Goal: Entertainment & Leisure: Consume media (video, audio)

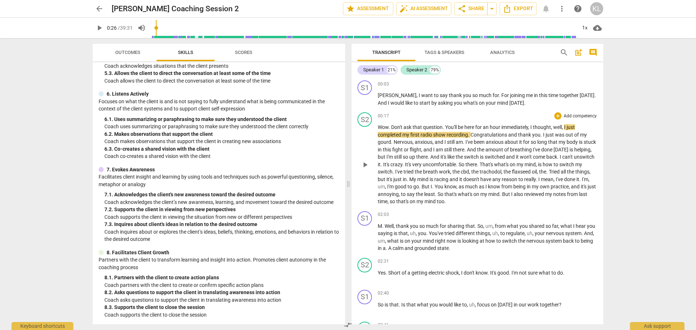
scroll to position [133, 0]
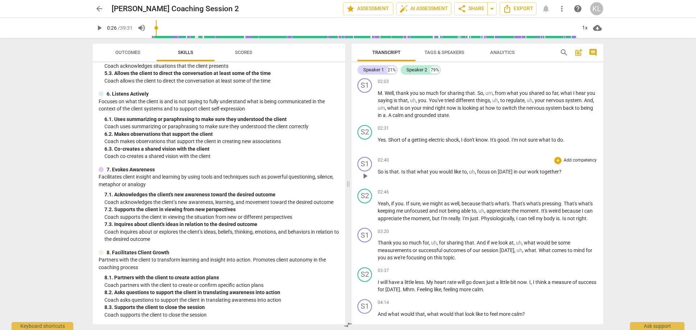
click at [407, 172] on span "that" at bounding box center [412, 172] width 11 height 6
click at [459, 171] on span "," at bounding box center [458, 172] width 2 height 6
click at [386, 91] on span "Well" at bounding box center [389, 93] width 9 height 6
click at [489, 92] on span "from" at bounding box center [494, 93] width 12 height 6
click at [402, 100] on span "you" at bounding box center [406, 101] width 8 height 6
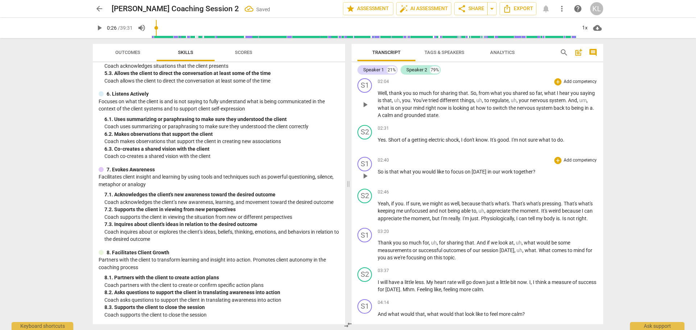
click at [415, 99] on span "You've" at bounding box center [421, 101] width 16 height 6
click at [465, 98] on span "to" at bounding box center [466, 101] width 6 height 6
click at [490, 100] on span "your" at bounding box center [493, 101] width 11 height 6
click at [551, 100] on span "what" at bounding box center [553, 101] width 13 height 6
click at [540, 108] on span "A" at bounding box center [538, 108] width 4 height 6
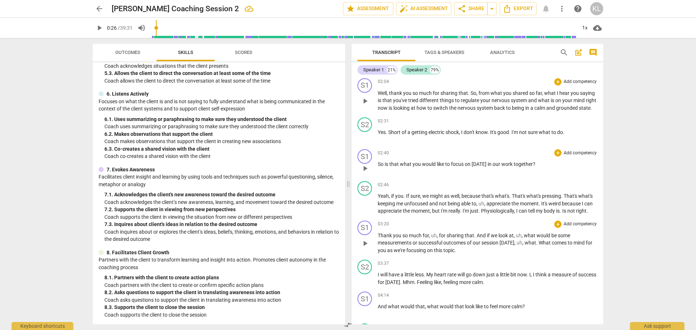
click at [440, 239] on span "for" at bounding box center [443, 236] width 8 height 6
click at [509, 239] on span "what" at bounding box center [514, 236] width 13 height 6
click at [484, 246] on span "what" at bounding box center [490, 243] width 12 height 6
click at [498, 246] on span "What" at bounding box center [504, 243] width 13 height 6
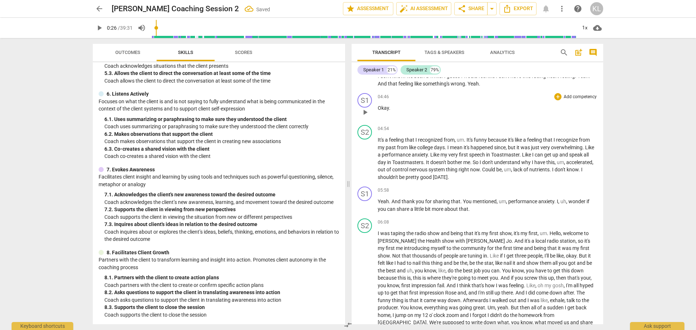
scroll to position [399, 0]
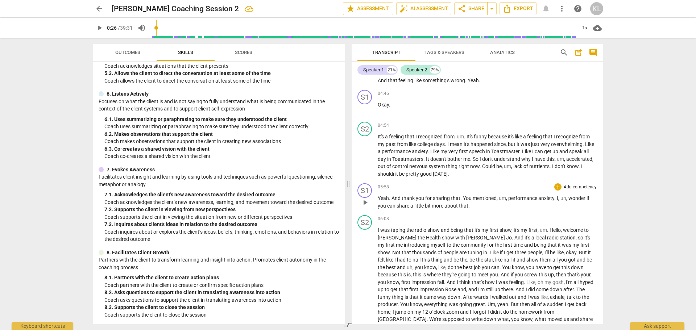
click at [509, 201] on span "performance" at bounding box center [524, 199] width 30 height 6
click at [560, 201] on span "wonder" at bounding box center [568, 199] width 18 height 6
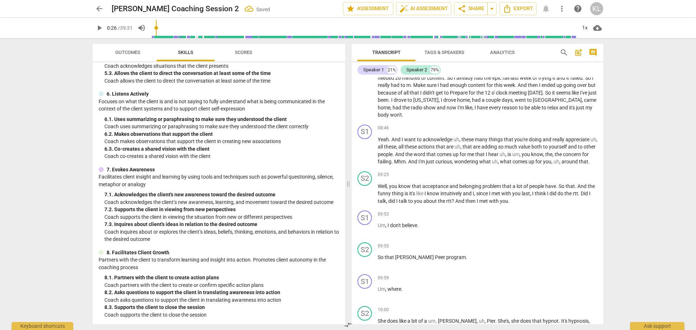
scroll to position [665, 0]
click at [462, 141] on span "these" at bounding box center [468, 138] width 13 height 6
click at [591, 141] on span "all" at bounding box center [593, 138] width 5 height 6
click at [393, 148] on span "all" at bounding box center [395, 145] width 6 height 6
click at [436, 148] on span "that" at bounding box center [441, 145] width 11 height 6
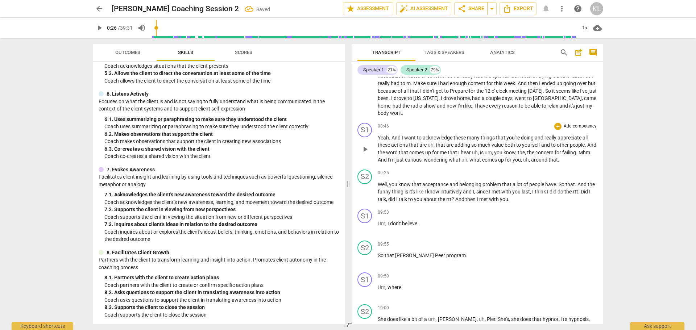
click at [455, 148] on span "adding" at bounding box center [463, 145] width 17 height 6
click at [475, 156] on span "you" at bounding box center [477, 153] width 9 height 6
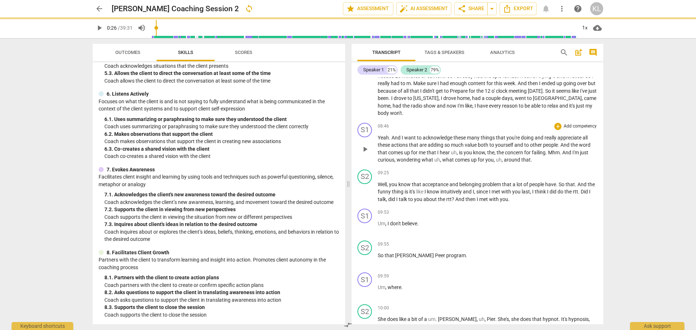
click at [459, 156] on span "," at bounding box center [458, 153] width 2 height 6
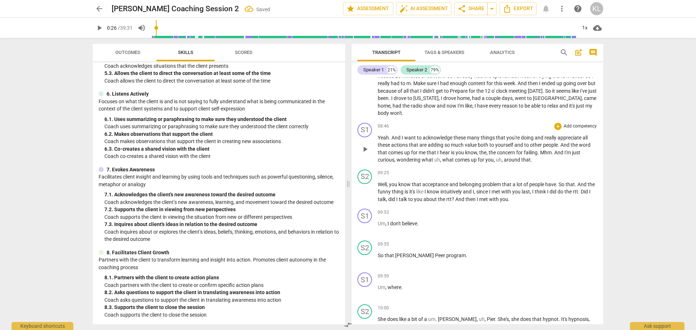
click at [556, 156] on span "And" at bounding box center [560, 153] width 10 height 6
click at [424, 163] on span "what" at bounding box center [430, 160] width 13 height 6
click at [436, 163] on span "comes" at bounding box center [444, 160] width 16 height 6
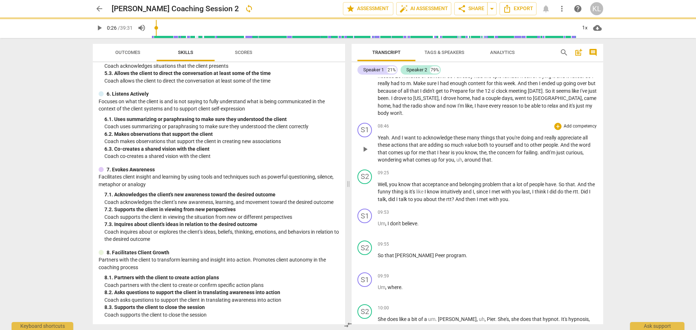
click at [465, 163] on span "around" at bounding box center [473, 160] width 17 height 6
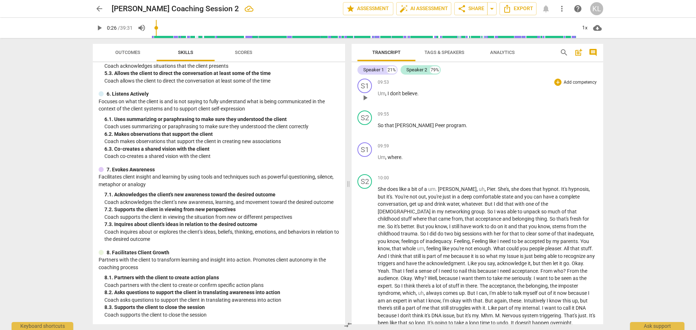
scroll to position [798, 0]
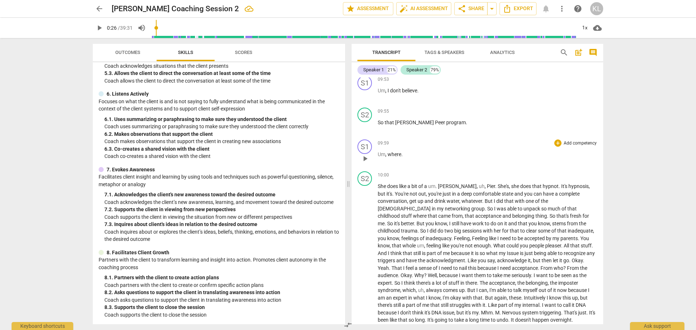
click at [406, 159] on p "Um , where ." at bounding box center [488, 155] width 220 height 8
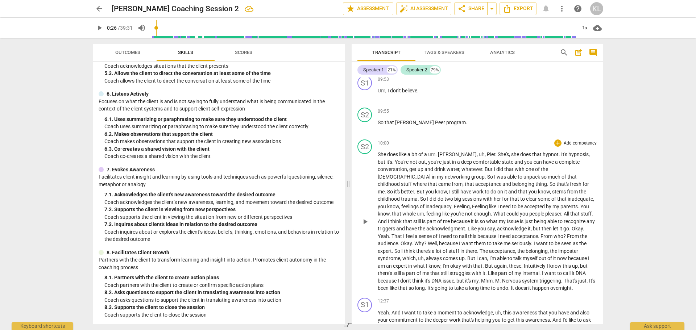
scroll to position [931, 0]
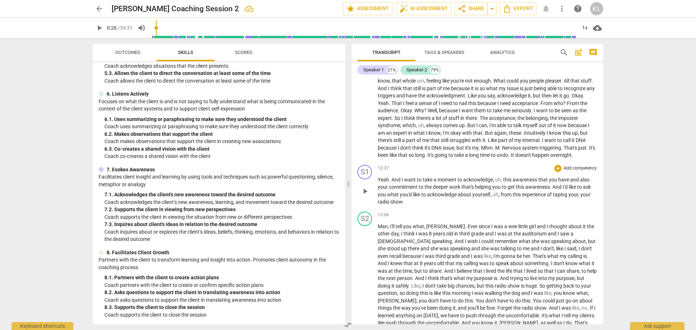
click at [504, 183] on span "this" at bounding box center [507, 180] width 9 height 6
click at [491, 198] on span "," at bounding box center [490, 195] width 2 height 6
click at [564, 198] on span "your" at bounding box center [566, 195] width 11 height 6
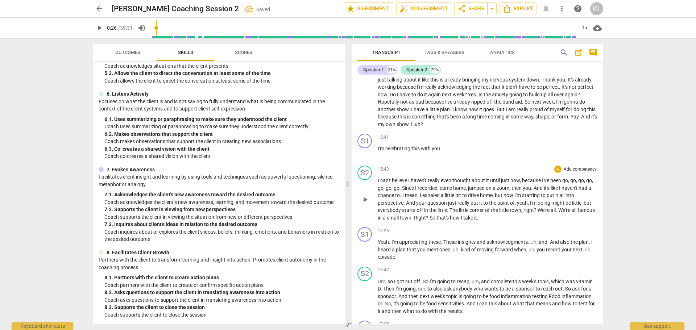
scroll to position [1330, 0]
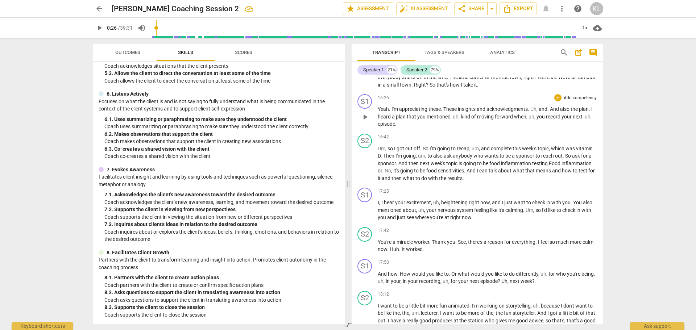
click at [562, 112] on span "also" at bounding box center [565, 109] width 11 height 6
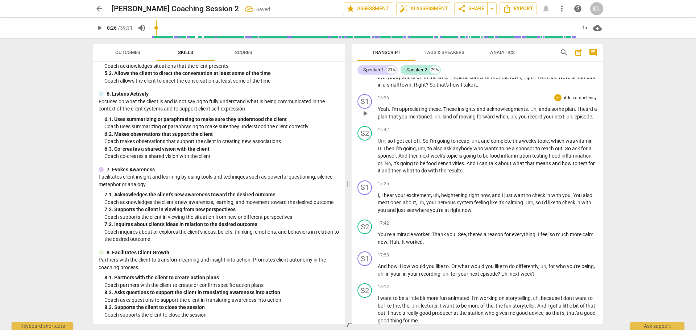
click at [539, 112] on span "," at bounding box center [538, 109] width 2 height 6
click at [443, 120] on span "kind" at bounding box center [437, 117] width 11 height 6
click at [500, 120] on span "," at bounding box center [499, 117] width 2 height 6
click at [557, 120] on span "episode" at bounding box center [554, 117] width 17 height 6
click at [385, 198] on span "hear" at bounding box center [389, 196] width 11 height 6
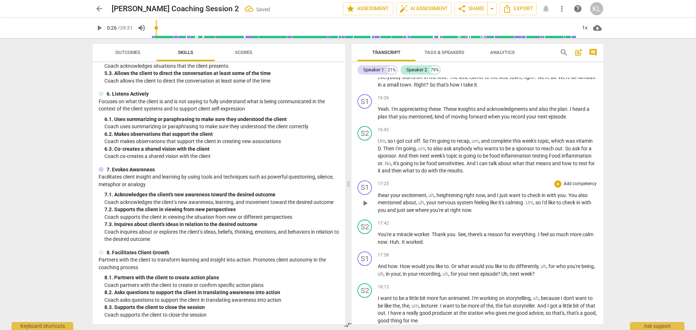
click at [440, 198] on span "heightening" at bounding box center [451, 196] width 28 height 6
click at [438, 198] on span "heightening" at bounding box center [451, 196] width 28 height 6
click at [427, 206] on span "your" at bounding box center [432, 203] width 11 height 6
click at [531, 206] on span "so" at bounding box center [529, 203] width 7 height 6
click at [550, 270] on span "for" at bounding box center [553, 267] width 8 height 6
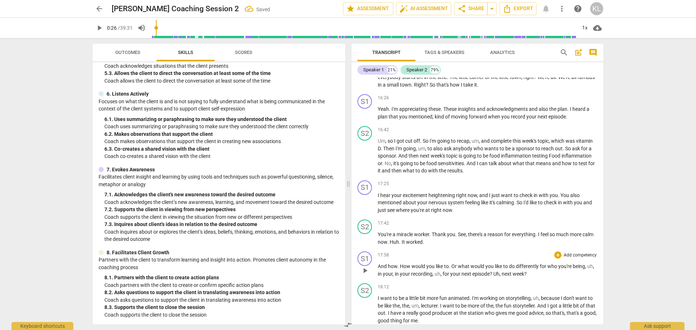
click at [378, 276] on div "play_arrow pause" at bounding box center [368, 270] width 18 height 9
click at [379, 277] on span "in" at bounding box center [380, 274] width 5 height 6
click at [438, 277] on span "for" at bounding box center [442, 274] width 8 height 6
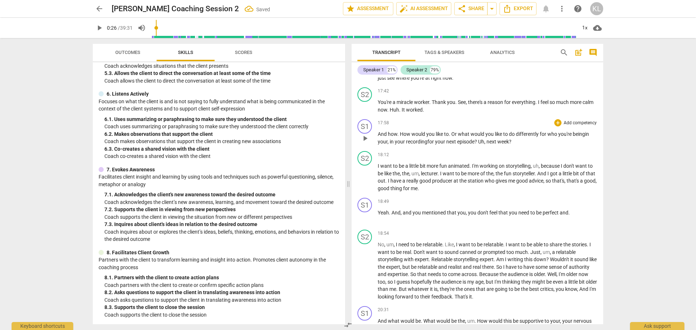
scroll to position [1463, 0]
click at [468, 215] on span "you" at bounding box center [472, 213] width 9 height 6
click at [559, 215] on span "." at bounding box center [557, 213] width 1 height 6
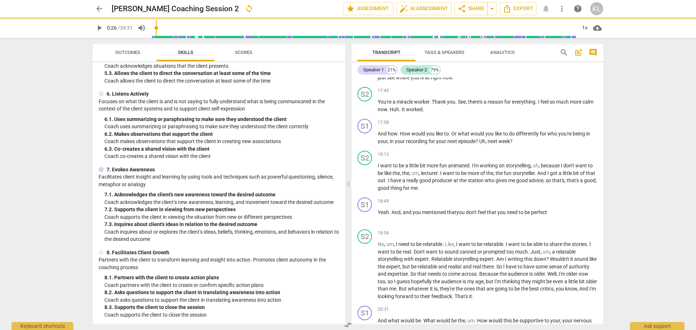
scroll to position [1596, 0]
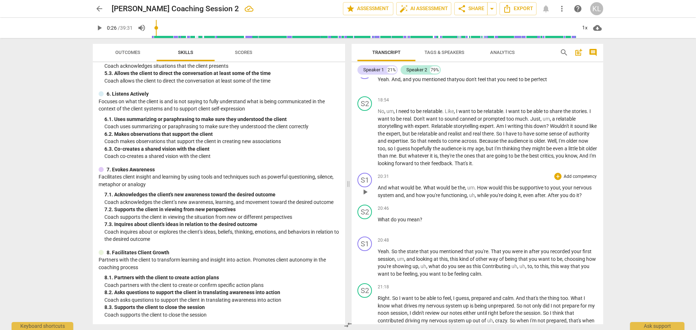
click at [478, 191] on span "How" at bounding box center [483, 188] width 12 height 6
click at [425, 191] on span "What" at bounding box center [430, 188] width 13 height 6
click at [468, 191] on span "how" at bounding box center [473, 188] width 10 height 6
click at [378, 198] on span "you're" at bounding box center [385, 196] width 15 height 6
click at [414, 198] on span "while" at bounding box center [420, 196] width 13 height 6
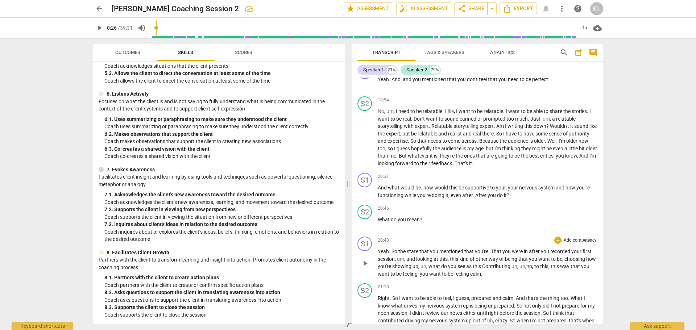
click at [408, 262] on span "and" at bounding box center [412, 259] width 10 height 6
click at [429, 270] on span "what" at bounding box center [435, 267] width 13 height 6
click at [478, 270] on span "Contributing" at bounding box center [488, 267] width 29 height 6
click at [519, 270] on span "to" at bounding box center [520, 267] width 5 height 6
click at [527, 270] on span "this" at bounding box center [529, 267] width 9 height 6
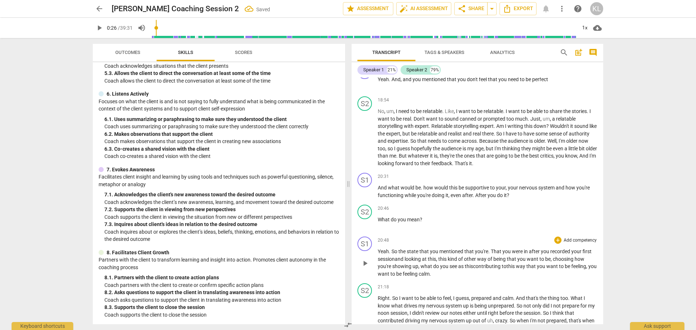
scroll to position [1729, 0]
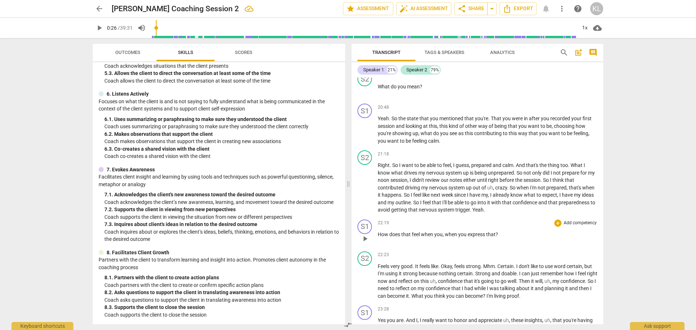
click at [445, 238] on span "when" at bounding box center [451, 235] width 13 height 6
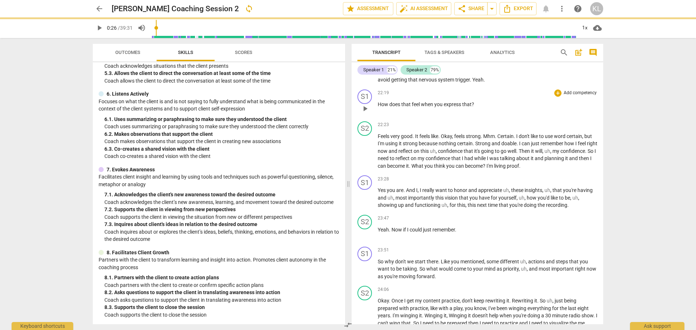
scroll to position [1862, 0]
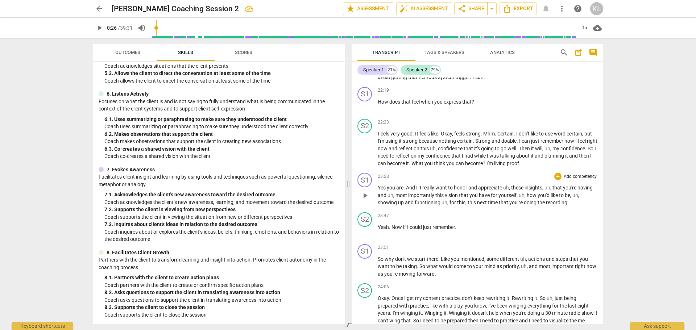
click at [513, 191] on span "these" at bounding box center [517, 188] width 13 height 6
click at [511, 191] on span "," at bounding box center [510, 188] width 2 height 6
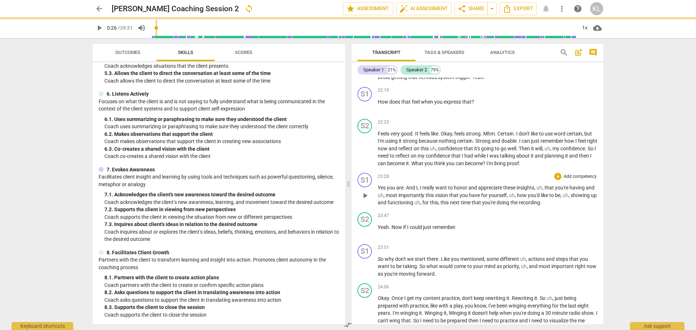
click at [545, 191] on span "," at bounding box center [544, 188] width 2 height 6
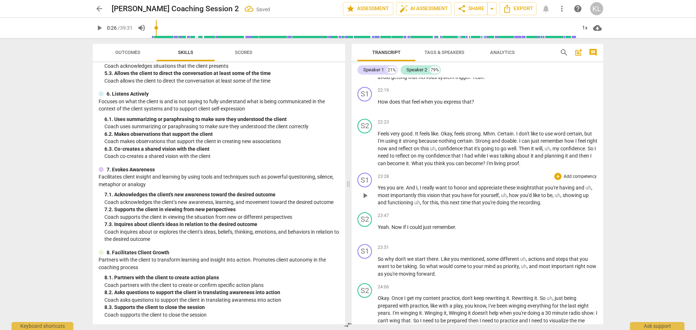
click at [378, 198] on span "most" at bounding box center [384, 196] width 13 height 6
click at [507, 198] on span "how" at bounding box center [502, 196] width 11 height 6
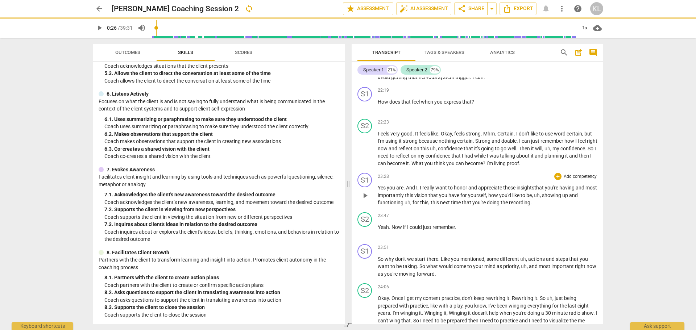
click at [555, 198] on span "showing" at bounding box center [552, 196] width 20 height 6
click at [394, 206] on span "for" at bounding box center [390, 203] width 8 height 6
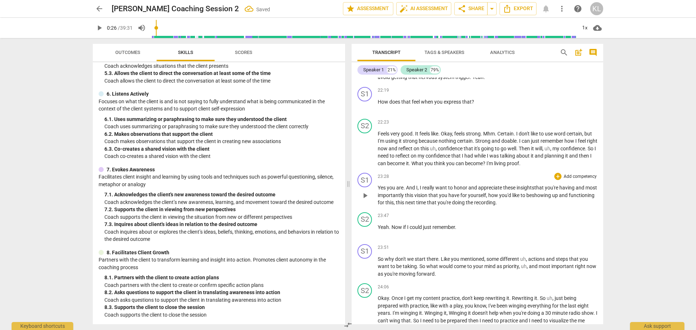
click at [406, 206] on span "this" at bounding box center [400, 203] width 9 height 6
click at [530, 262] on span "actions" at bounding box center [538, 259] width 18 height 6
click at [518, 270] on span "and" at bounding box center [522, 267] width 10 height 6
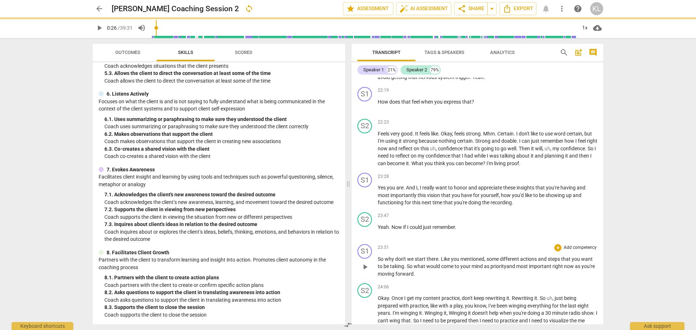
scroll to position [1995, 0]
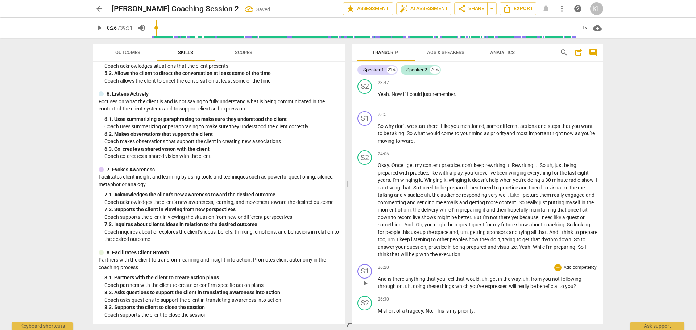
click at [490, 282] on span "get" at bounding box center [494, 279] width 8 height 6
click at [522, 282] on span "from" at bounding box center [527, 279] width 12 height 6
click at [386, 289] on span "doing" at bounding box center [385, 287] width 14 height 6
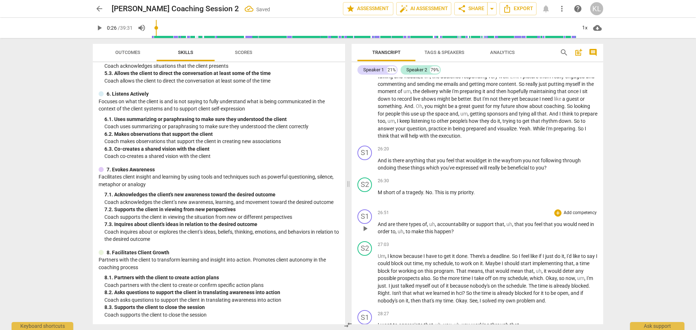
scroll to position [2128, 0]
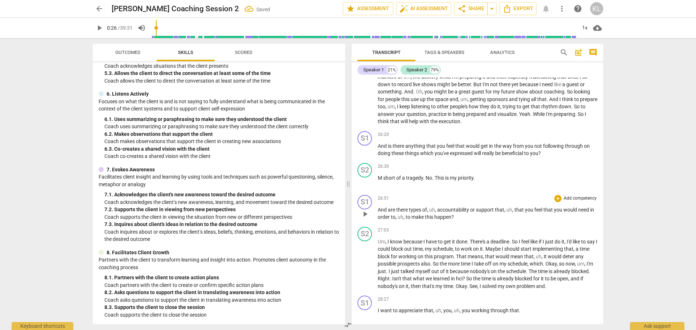
click at [438, 213] on span "accountability" at bounding box center [453, 210] width 33 height 6
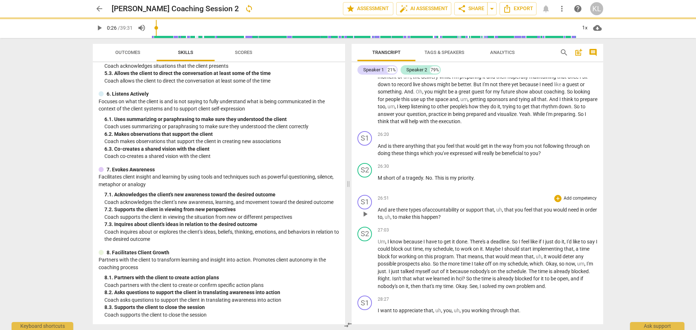
click at [506, 213] on span "that" at bounding box center [510, 210] width 11 height 6
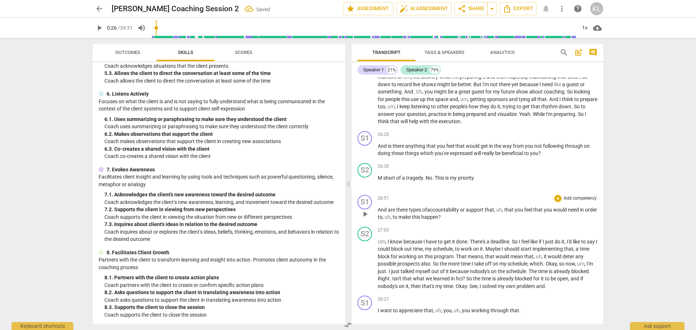
click at [515, 213] on span "that" at bounding box center [510, 210] width 11 height 6
click at [384, 220] on span "make" at bounding box center [384, 217] width 13 height 6
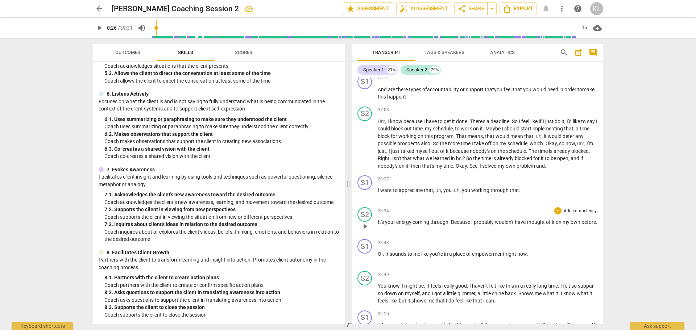
scroll to position [2261, 0]
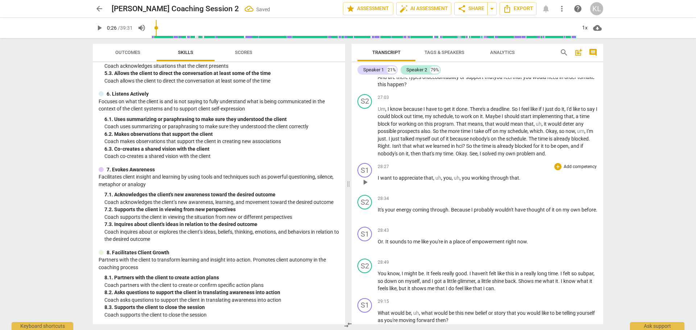
click at [444, 181] on span "you" at bounding box center [448, 178] width 8 height 6
click at [449, 181] on span "uh" at bounding box center [447, 178] width 6 height 6
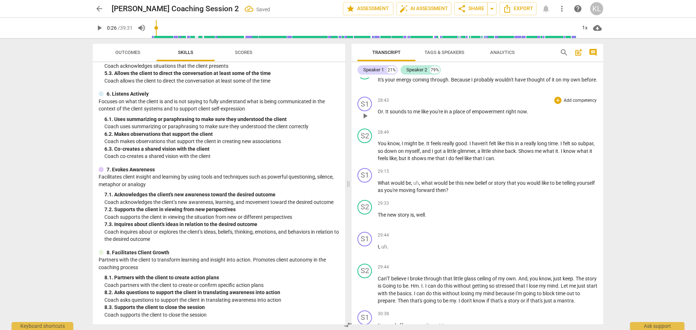
scroll to position [2394, 0]
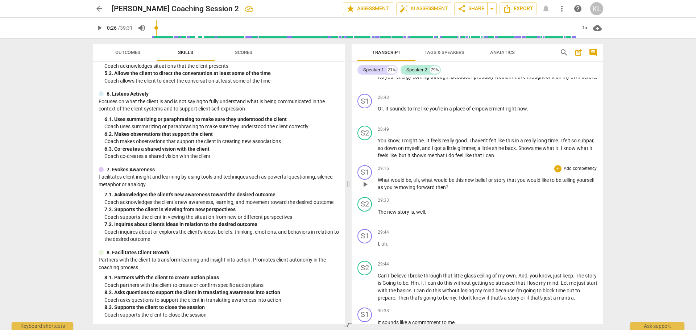
click at [423, 183] on span "what" at bounding box center [427, 180] width 13 height 6
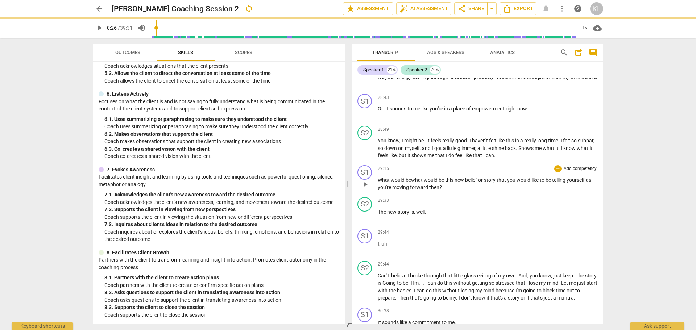
click at [440, 183] on span "be" at bounding box center [442, 180] width 7 height 6
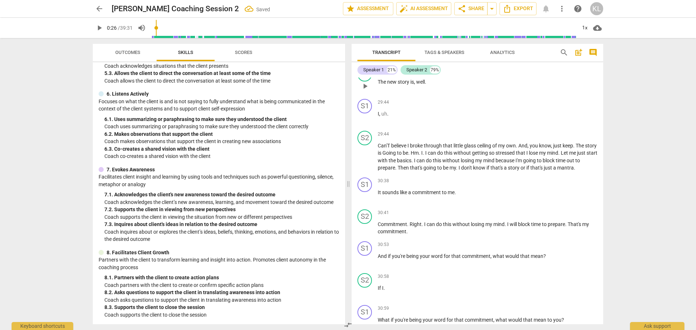
scroll to position [2527, 0]
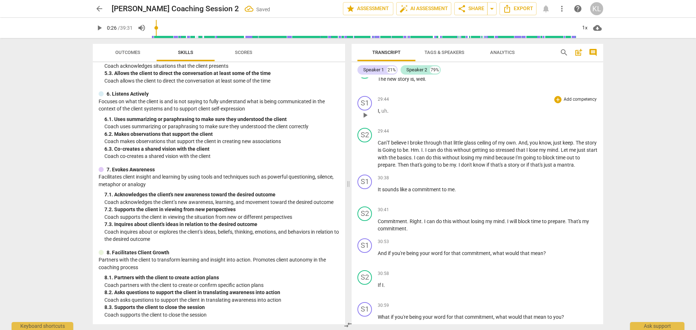
click at [398, 115] on p "I , uh ." at bounding box center [488, 111] width 220 height 8
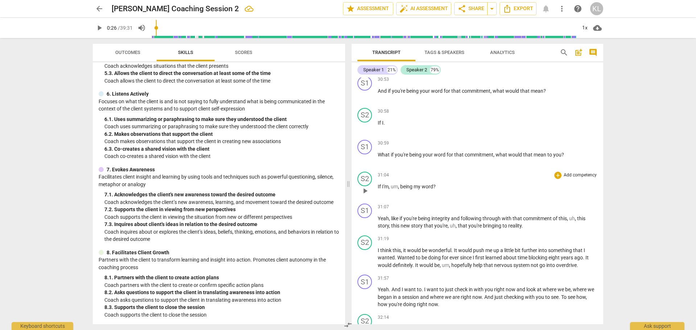
scroll to position [2660, 0]
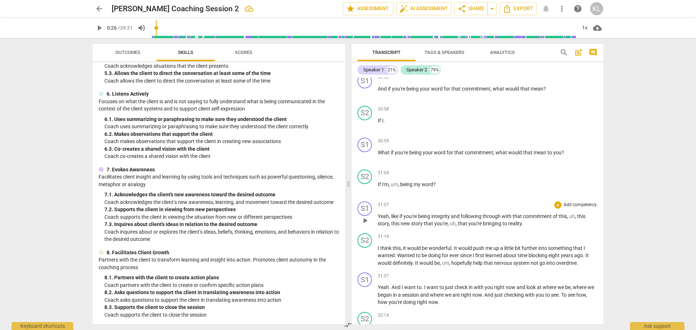
click at [580, 219] on span "this" at bounding box center [581, 217] width 8 height 6
click at [435, 227] on span "that" at bounding box center [440, 224] width 11 height 6
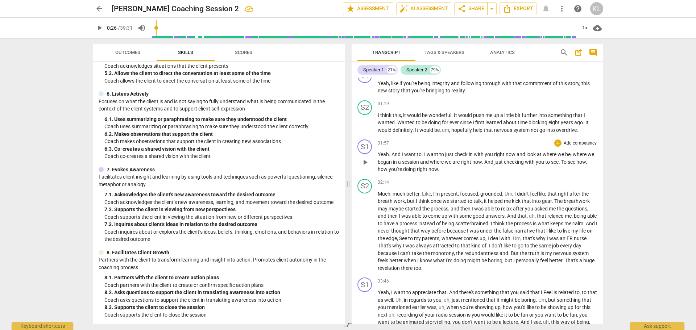
click at [444, 157] on span "to" at bounding box center [443, 155] width 6 height 6
click at [571, 165] on span "how" at bounding box center [569, 162] width 11 height 6
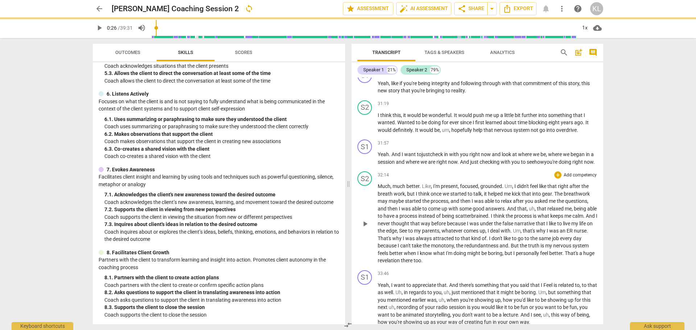
scroll to position [2926, 0]
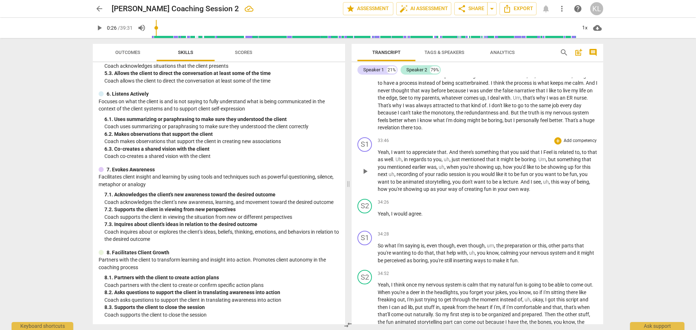
click at [546, 155] on span "Feel" at bounding box center [549, 152] width 10 height 6
click at [586, 155] on span "that" at bounding box center [590, 152] width 9 height 6
click at [403, 163] on span "in" at bounding box center [400, 160] width 5 height 6
click at [433, 163] on span "," at bounding box center [432, 160] width 2 height 6
click at [532, 163] on span "but" at bounding box center [527, 160] width 9 height 6
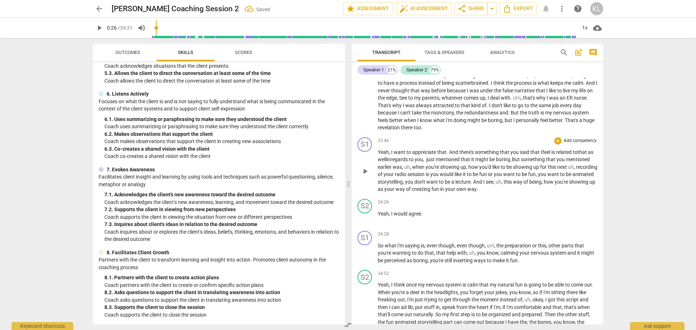
click at [426, 170] on span "when" at bounding box center [418, 167] width 13 height 6
click at [378, 189] on div "play_arrow pause" at bounding box center [368, 171] width 18 height 39
click at [568, 170] on span "recording" at bounding box center [579, 167] width 22 height 6
click at [513, 185] on span "this" at bounding box center [508, 182] width 9 height 6
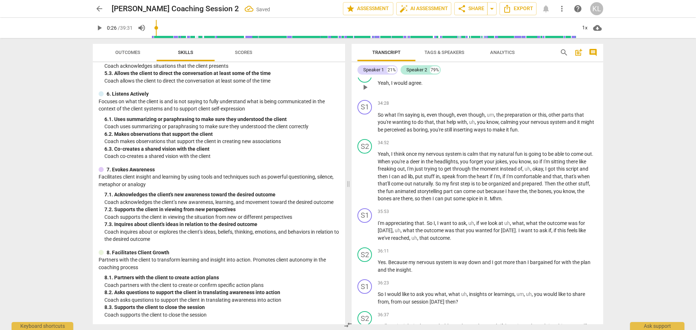
scroll to position [3059, 0]
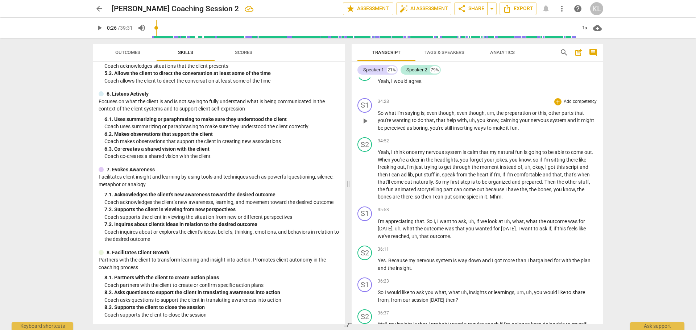
click at [497, 116] on span "the" at bounding box center [501, 113] width 8 height 6
click at [463, 123] on span "you" at bounding box center [467, 121] width 9 height 6
click at [486, 123] on span "calming" at bounding box center [495, 121] width 19 height 6
click at [476, 225] on span "," at bounding box center [475, 222] width 2 height 6
click at [506, 225] on span "what" at bounding box center [508, 222] width 12 height 6
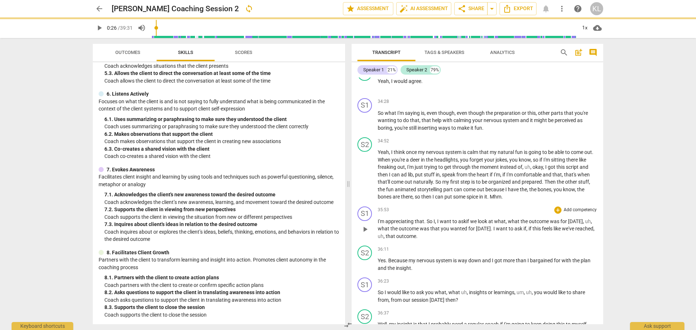
click at [511, 225] on span "what" at bounding box center [514, 222] width 13 height 6
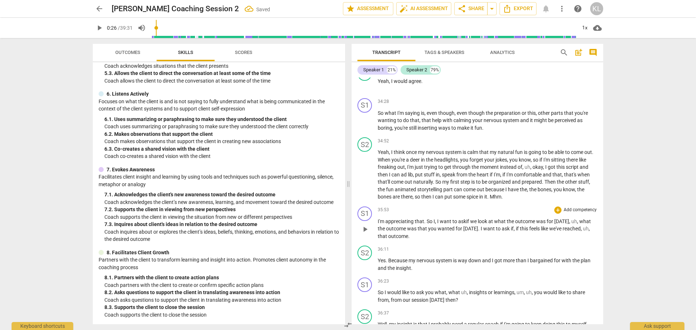
click at [580, 225] on span "what" at bounding box center [586, 222] width 12 height 6
click at [583, 232] on span "that" at bounding box center [587, 229] width 9 height 6
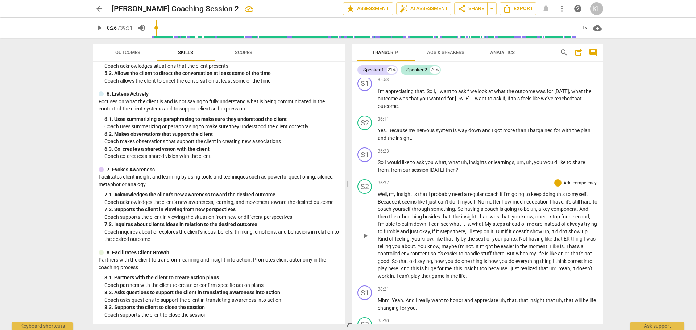
scroll to position [3192, 0]
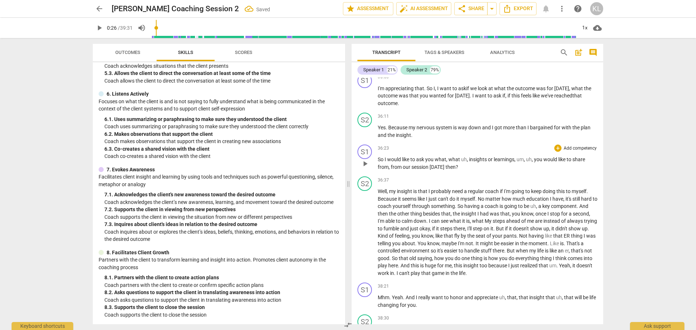
click at [470, 163] on span "insights" at bounding box center [478, 160] width 19 height 6
click at [514, 163] on span "you" at bounding box center [515, 160] width 9 height 6
click at [578, 163] on span "session" at bounding box center [586, 160] width 17 height 6
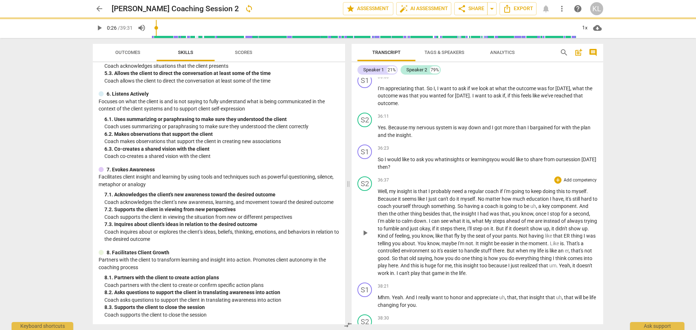
scroll to position [3325, 0]
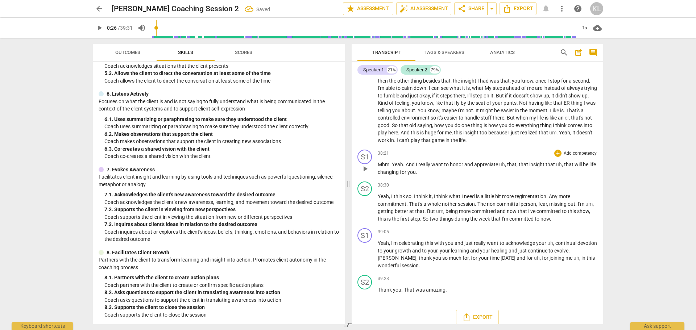
click at [508, 168] on span "that" at bounding box center [511, 165] width 9 height 6
click at [378, 175] on span "changing" at bounding box center [389, 172] width 22 height 6
click at [555, 168] on span "," at bounding box center [554, 165] width 2 height 6
click at [556, 246] on span "continual" at bounding box center [567, 243] width 22 height 6
click at [471, 261] on span "for" at bounding box center [475, 258] width 8 height 6
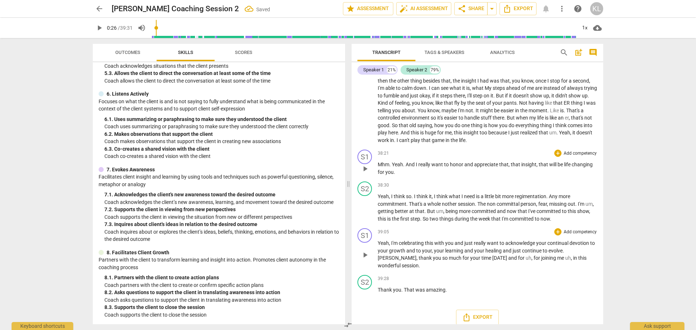
click at [534, 261] on span "for" at bounding box center [538, 258] width 8 height 6
click at [556, 261] on span "," at bounding box center [557, 258] width 2 height 6
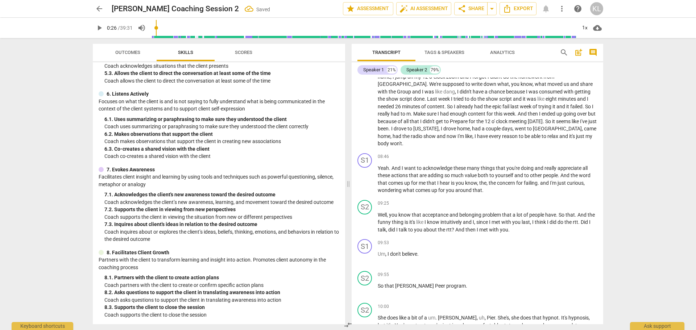
scroll to position [413, 0]
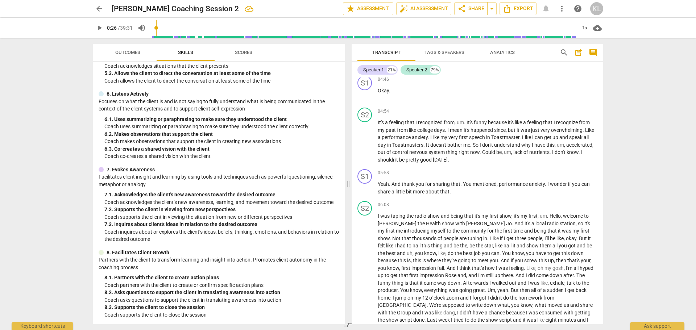
type input "27"
